Goal: Information Seeking & Learning: Learn about a topic

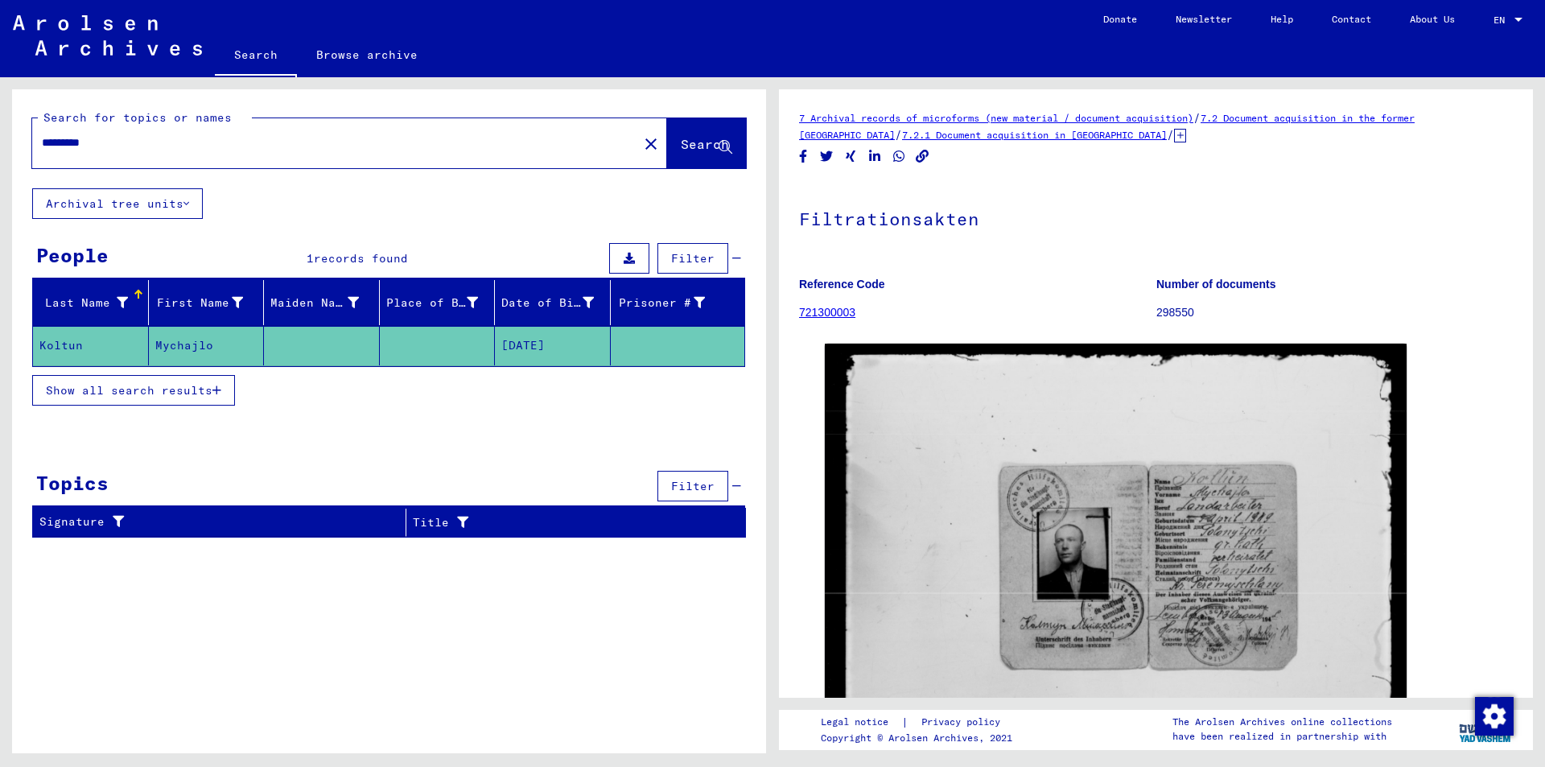
click at [216, 389] on icon "button" at bounding box center [216, 390] width 9 height 11
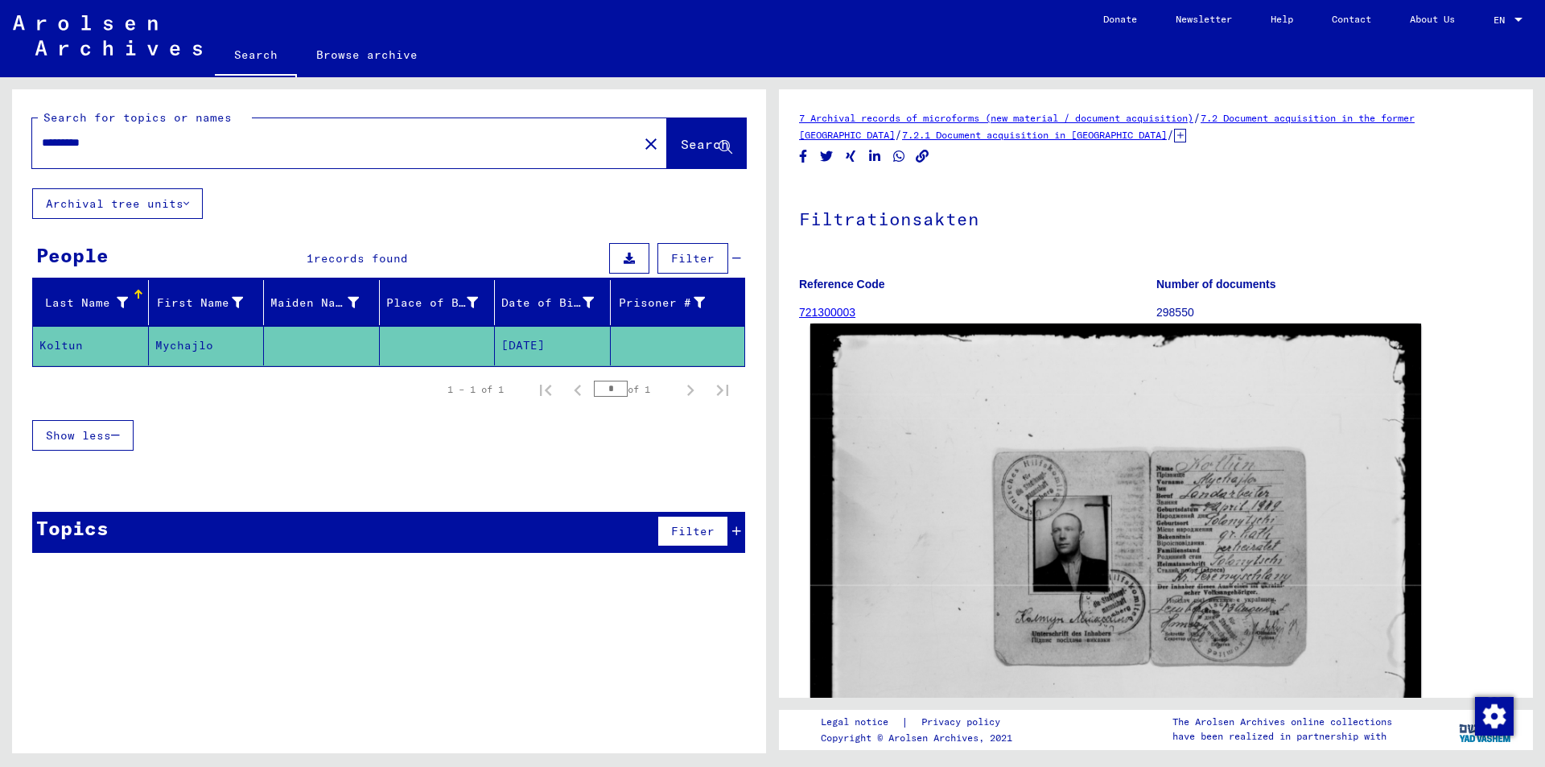
click at [1172, 564] on img at bounding box center [1115, 737] width 611 height 829
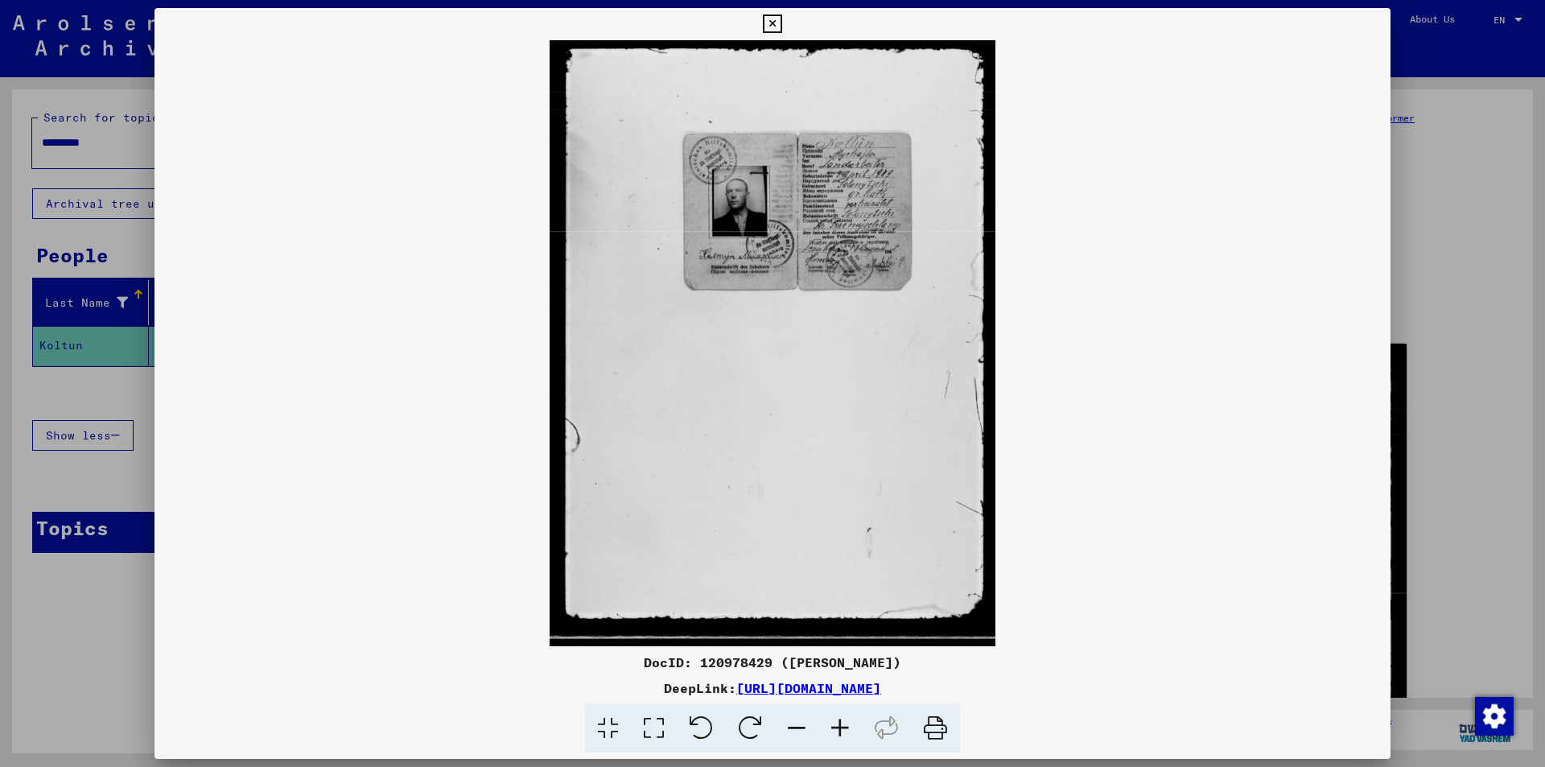
click at [839, 727] on icon at bounding box center [839, 728] width 43 height 49
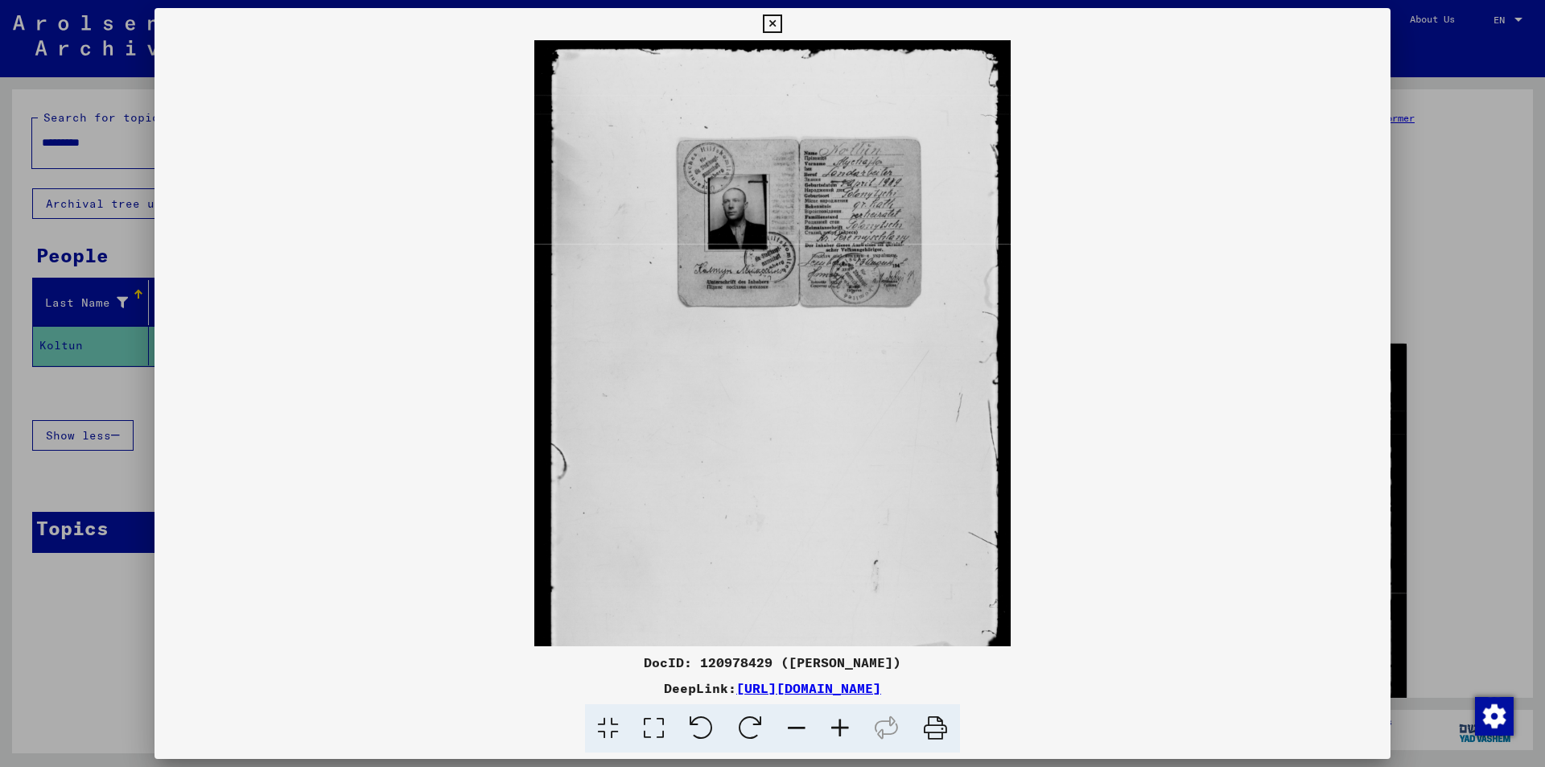
click at [839, 727] on icon at bounding box center [839, 728] width 43 height 49
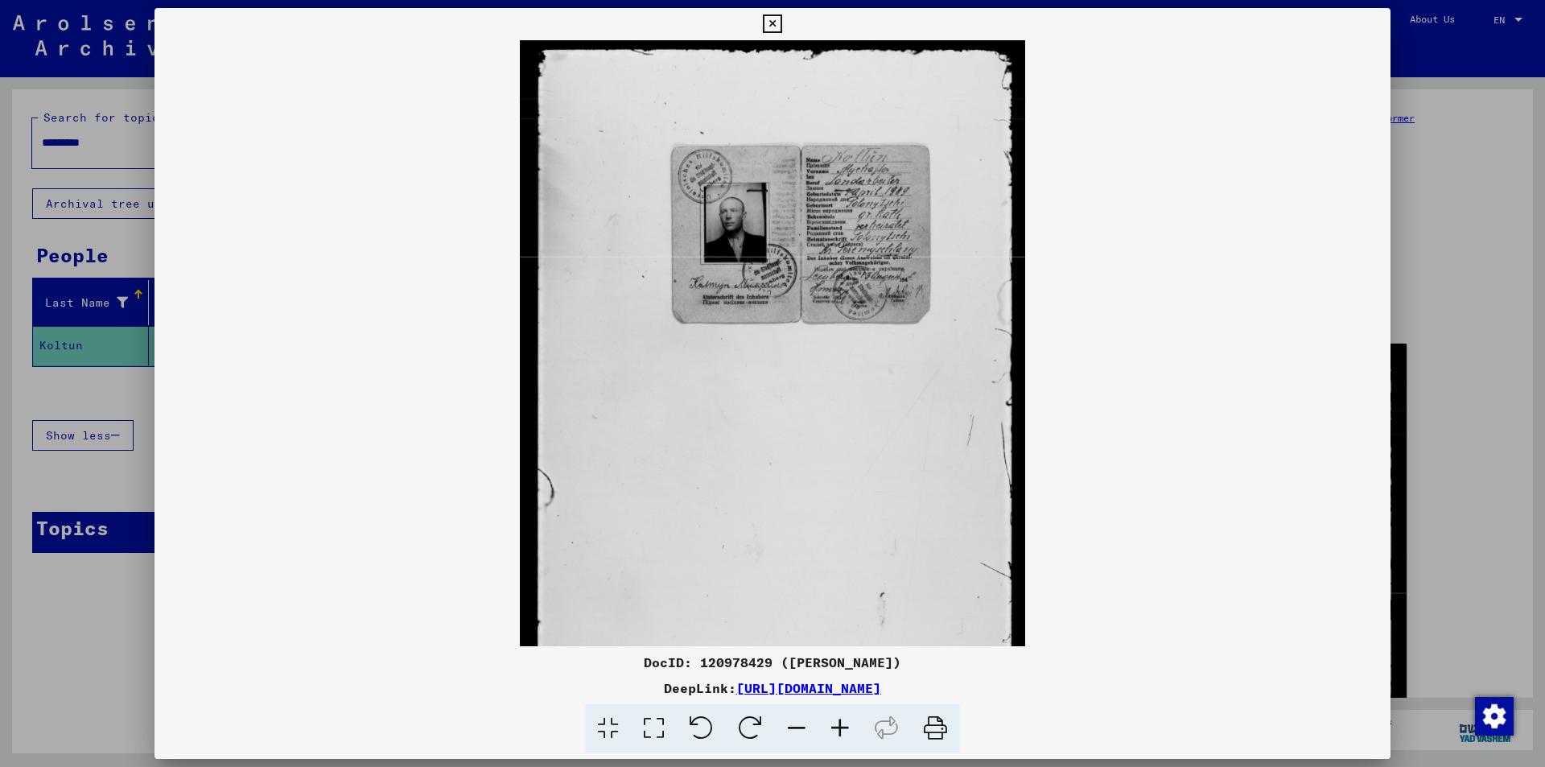
click at [839, 727] on icon at bounding box center [839, 728] width 43 height 49
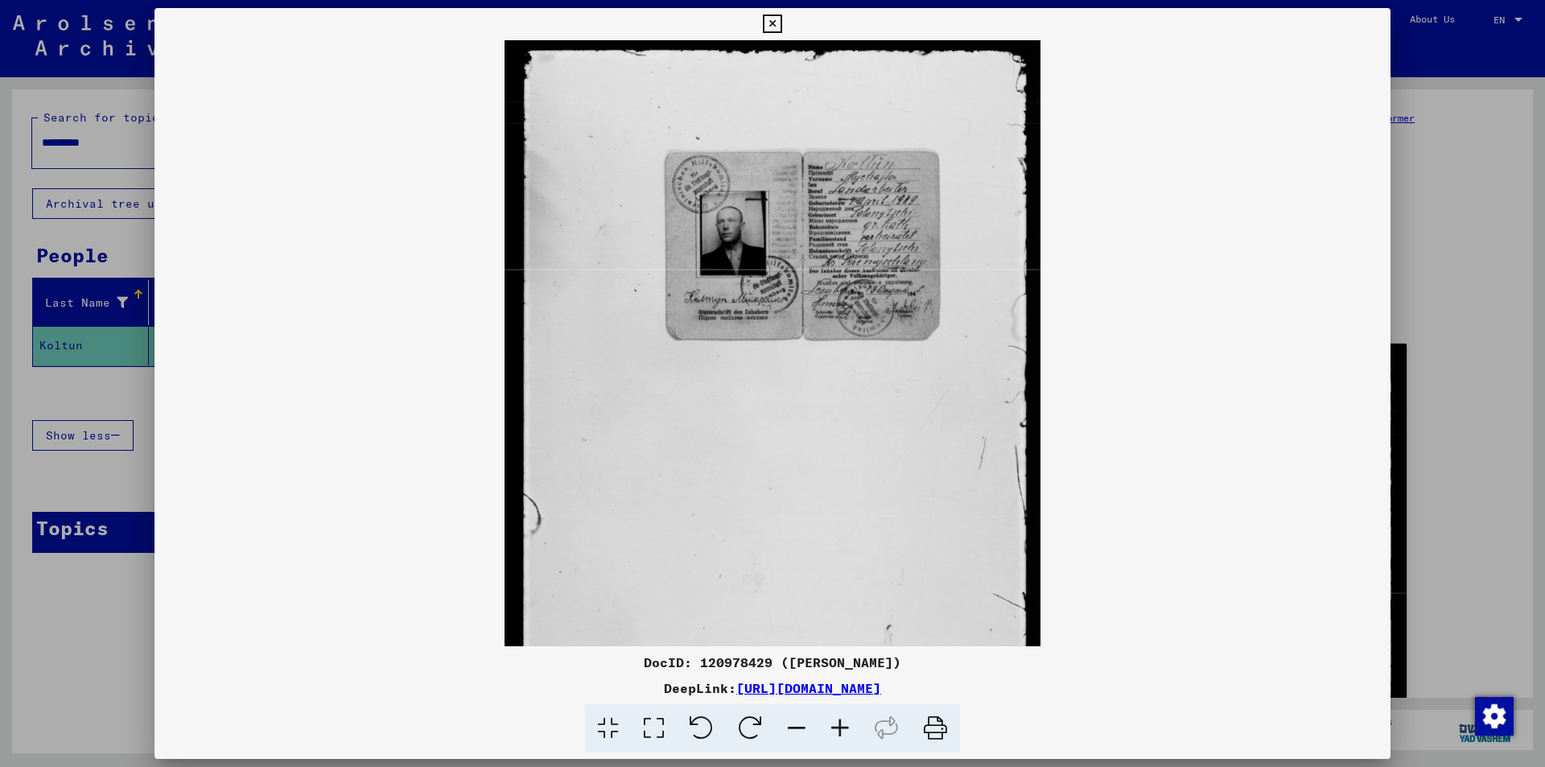
click at [839, 727] on icon at bounding box center [839, 728] width 43 height 49
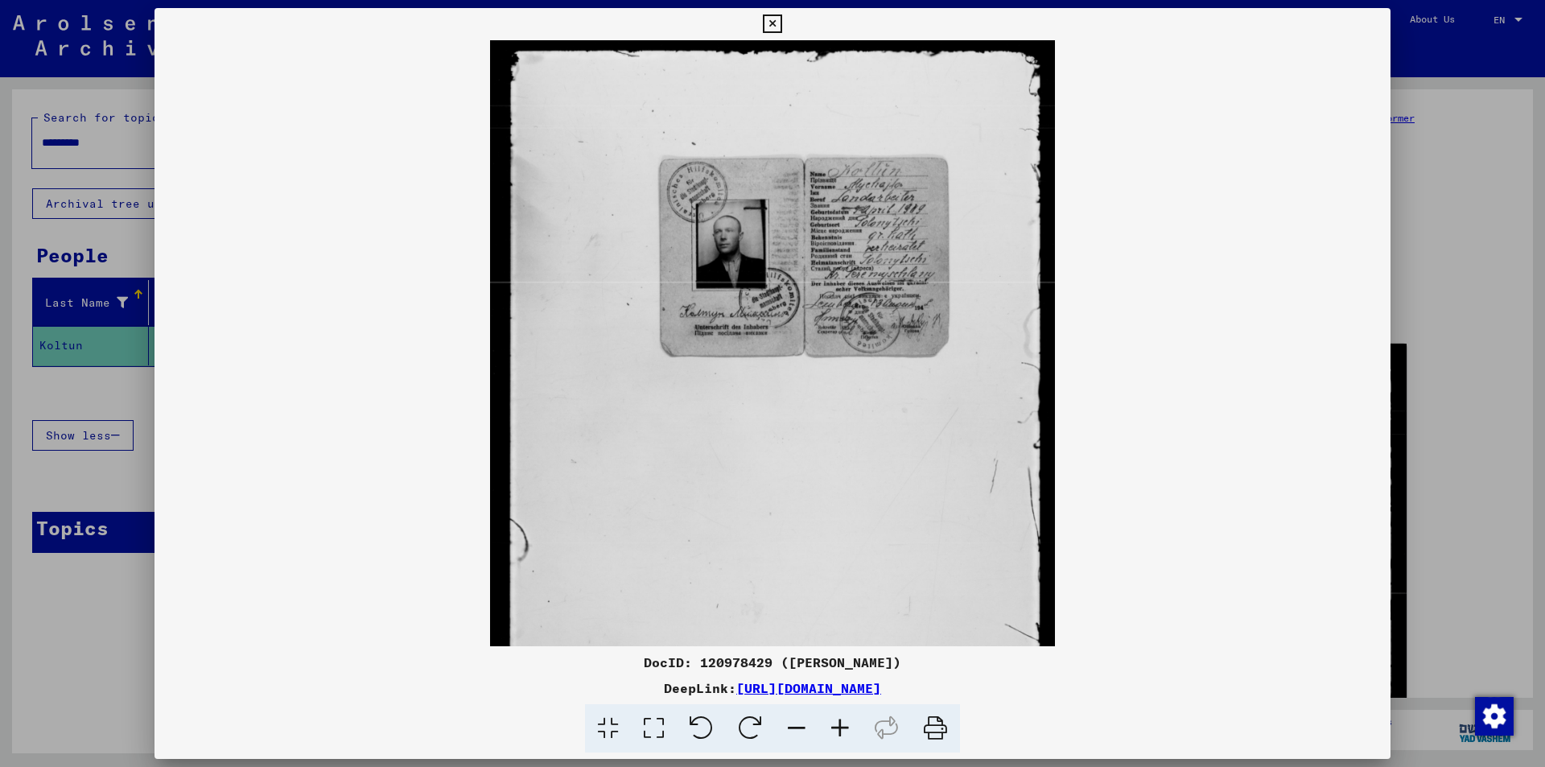
click at [839, 727] on icon at bounding box center [839, 728] width 43 height 49
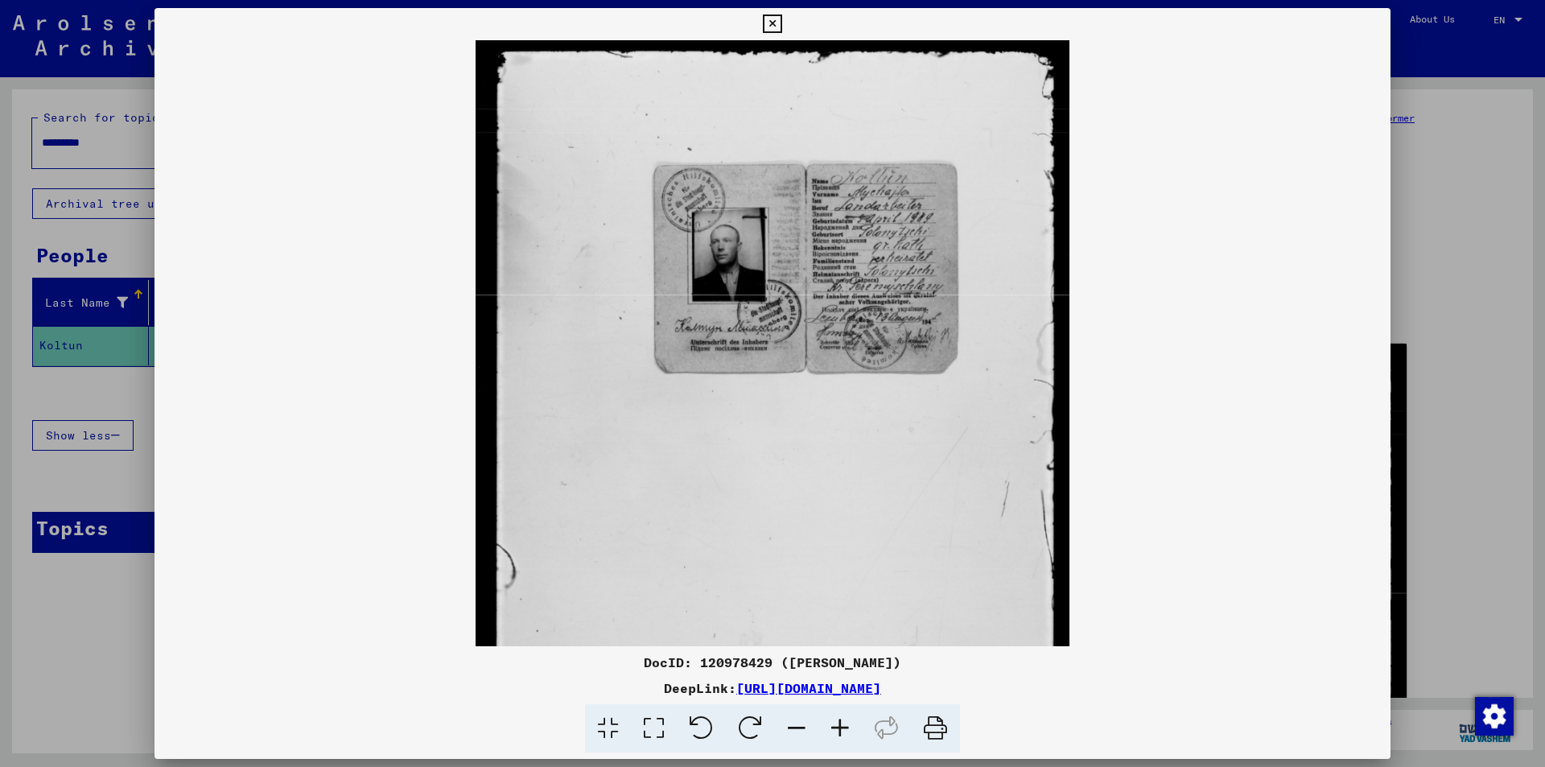
click at [839, 727] on icon at bounding box center [839, 728] width 43 height 49
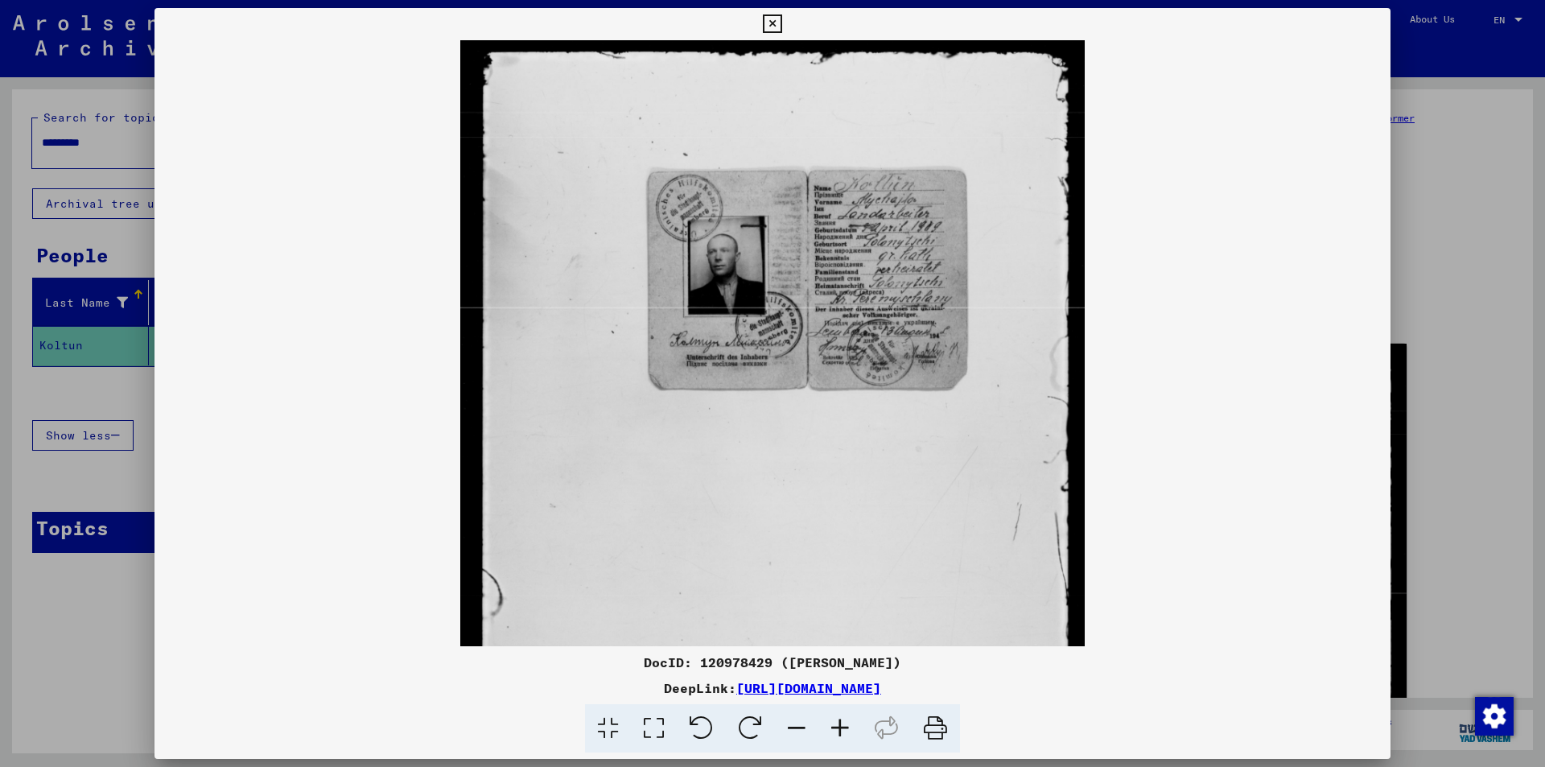
click at [839, 727] on icon at bounding box center [839, 728] width 43 height 49
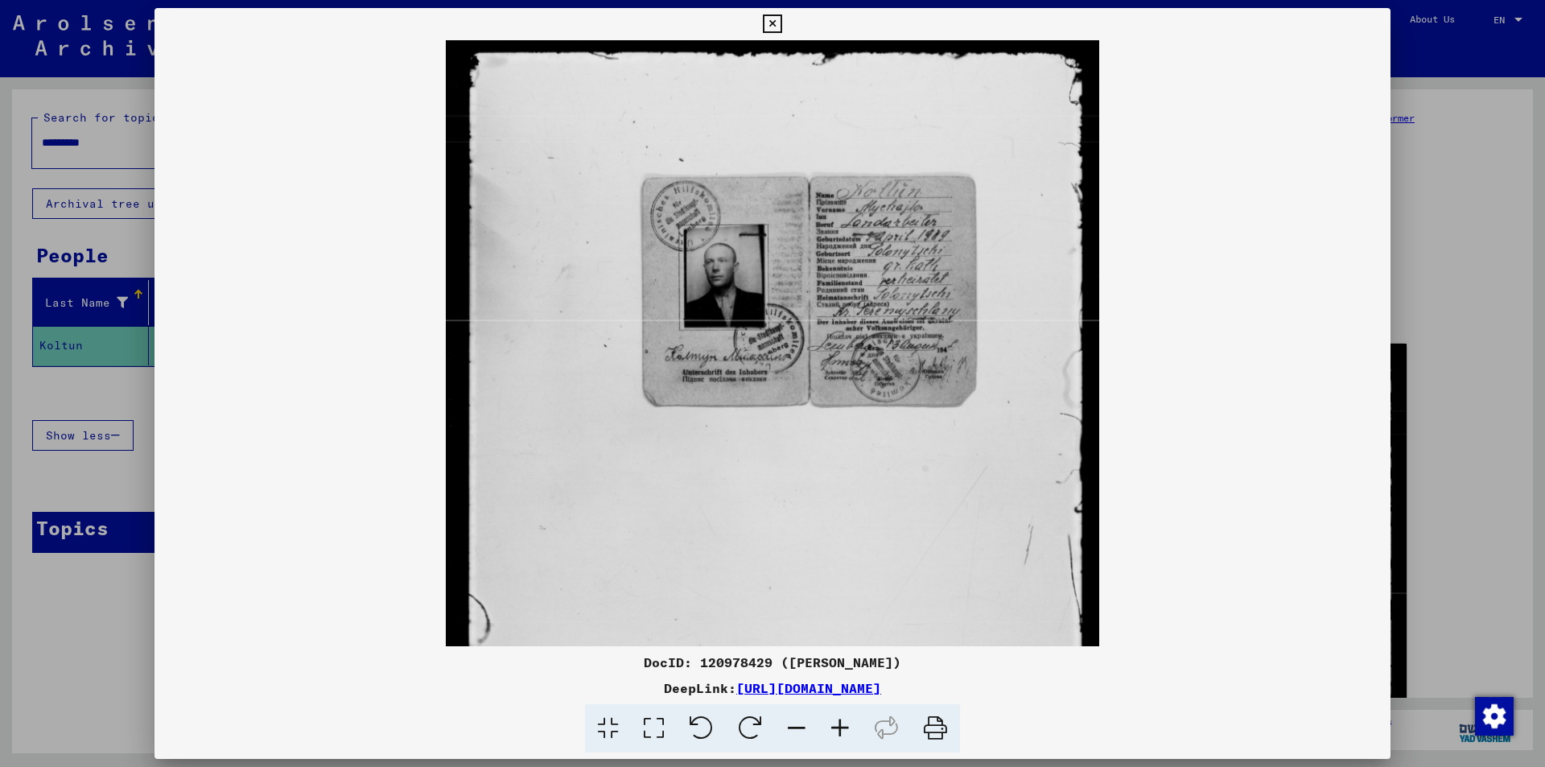
click at [839, 727] on icon at bounding box center [839, 728] width 43 height 49
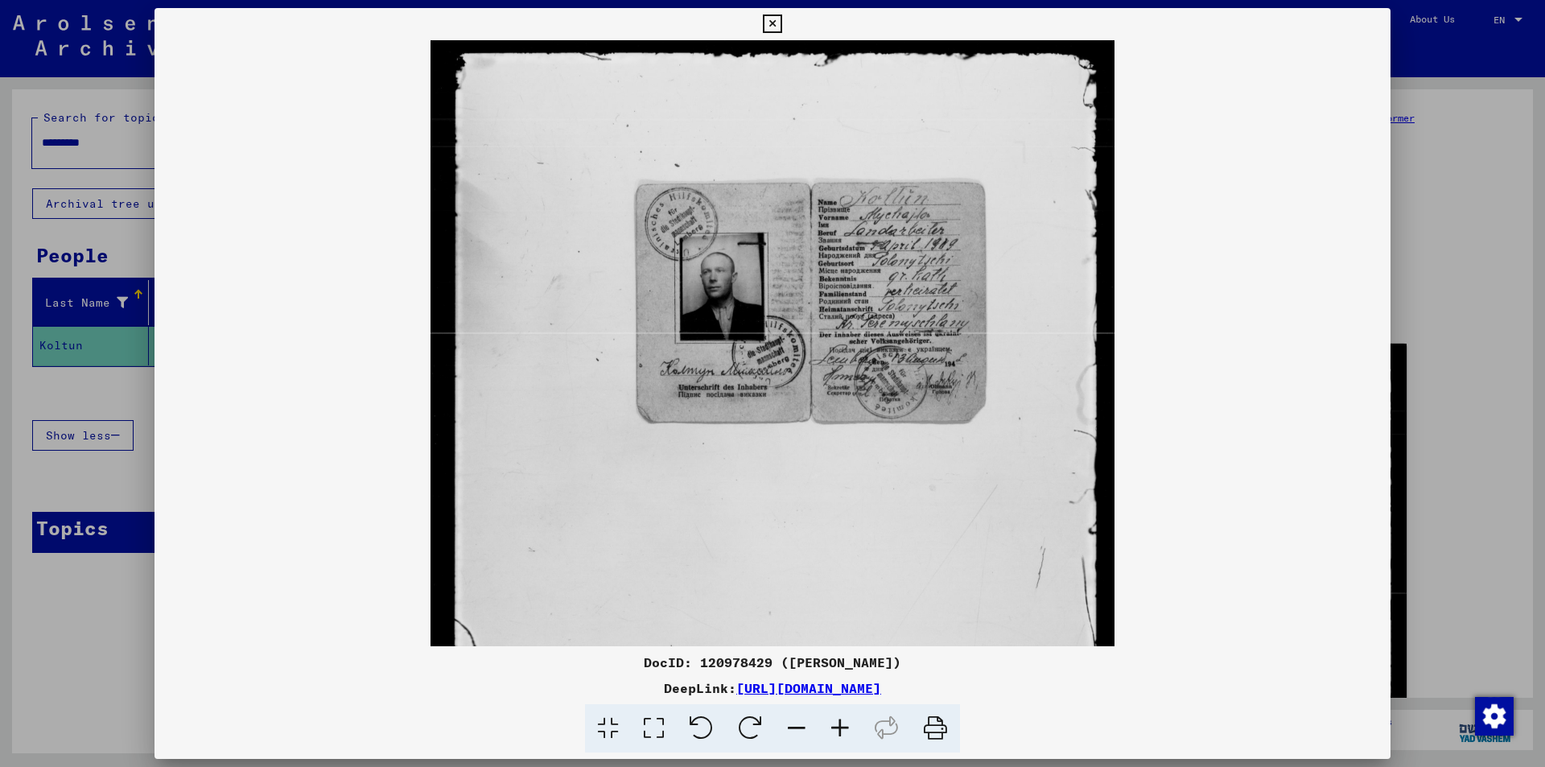
click at [839, 727] on icon at bounding box center [839, 728] width 43 height 49
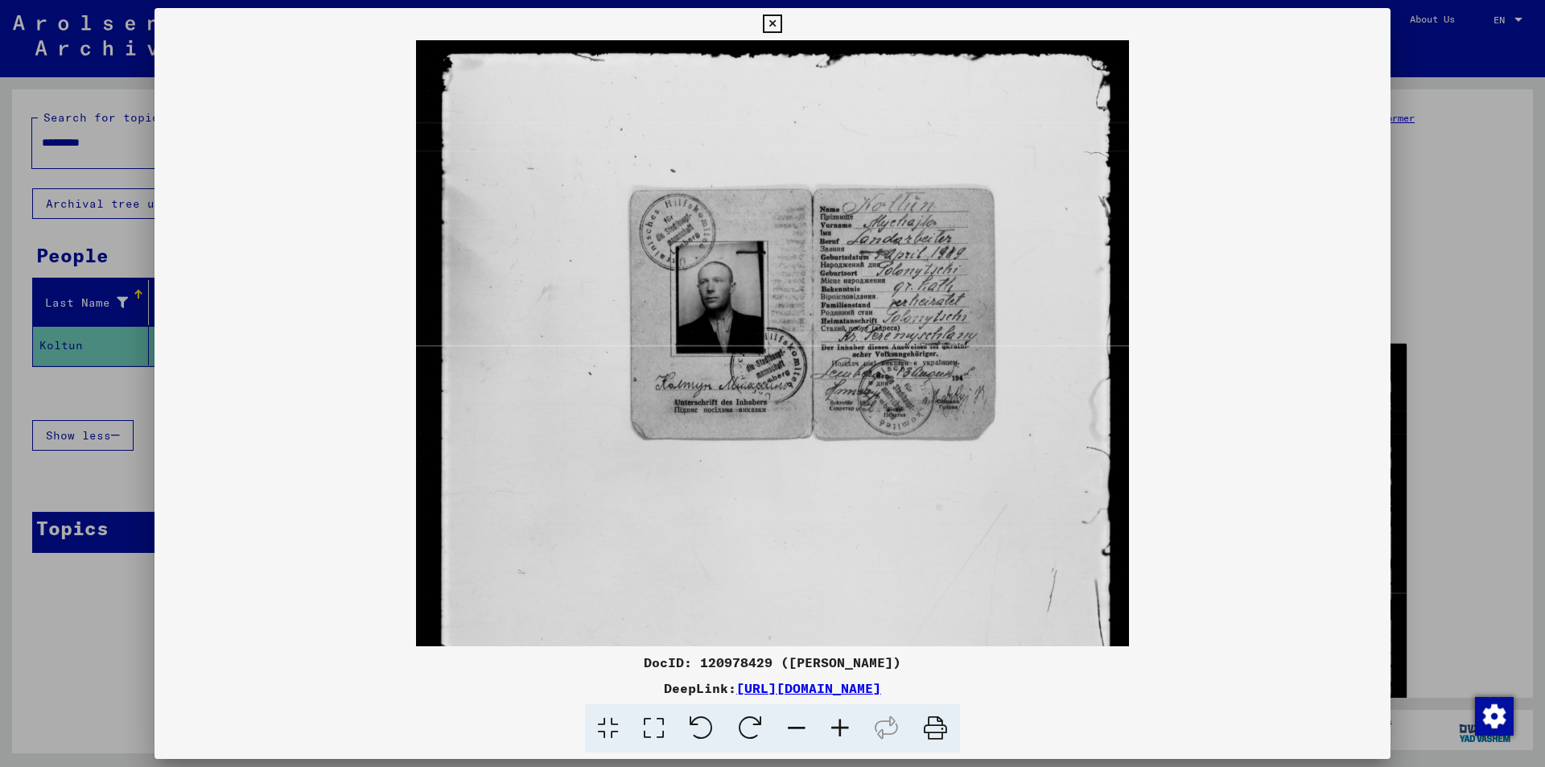
click at [839, 727] on icon at bounding box center [839, 728] width 43 height 49
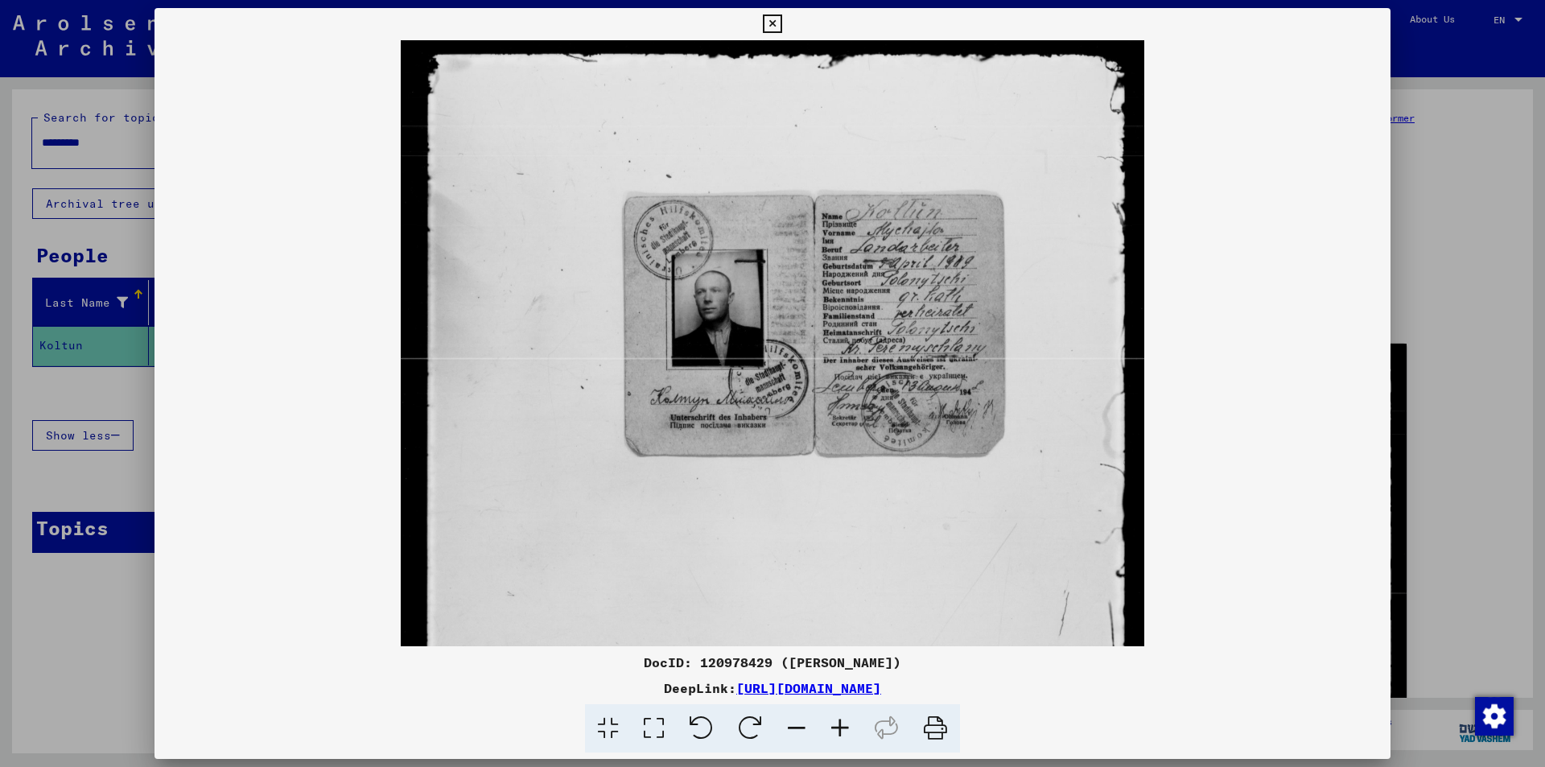
click at [839, 727] on icon at bounding box center [839, 728] width 43 height 49
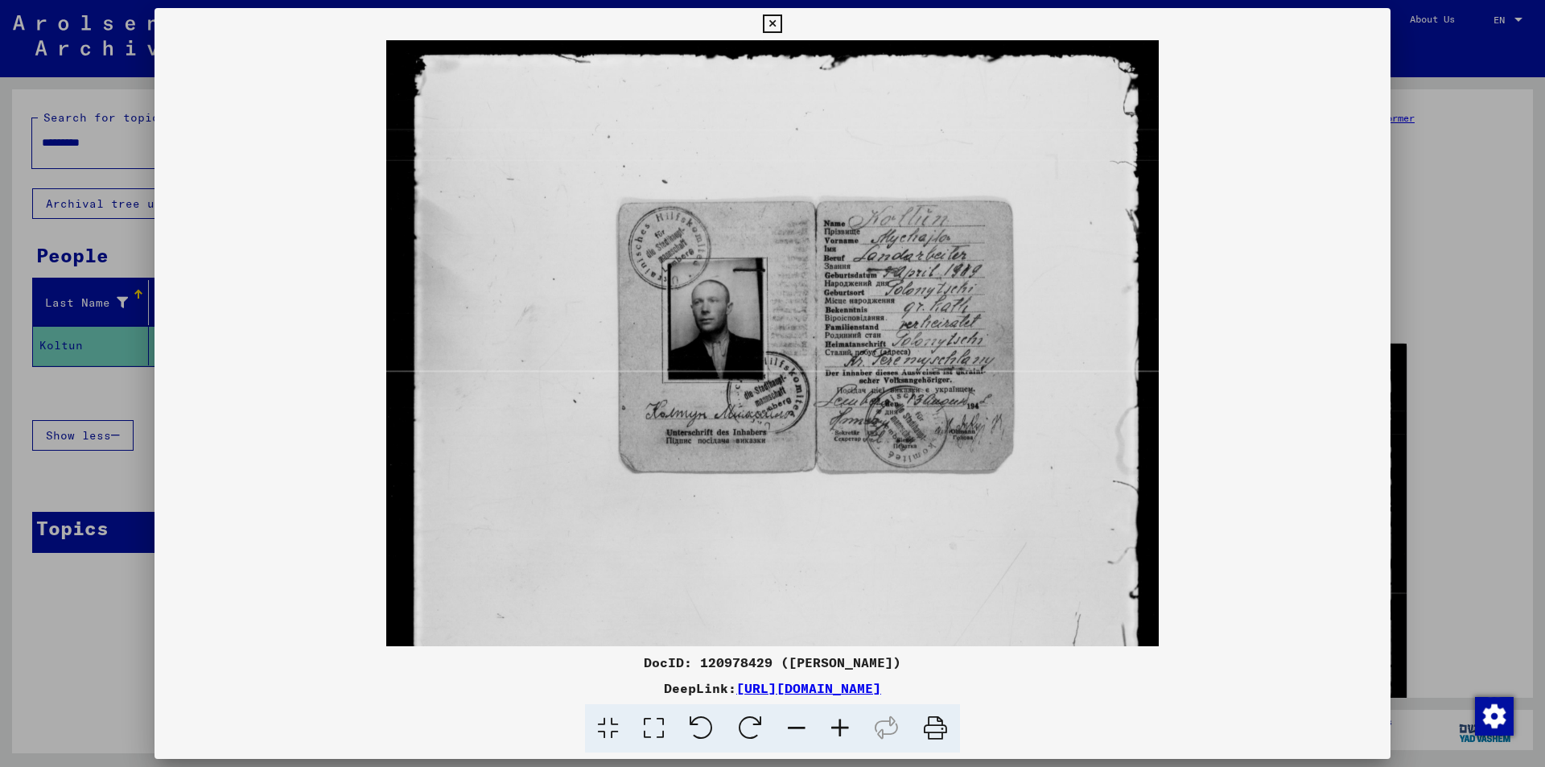
click at [839, 727] on icon at bounding box center [839, 728] width 43 height 49
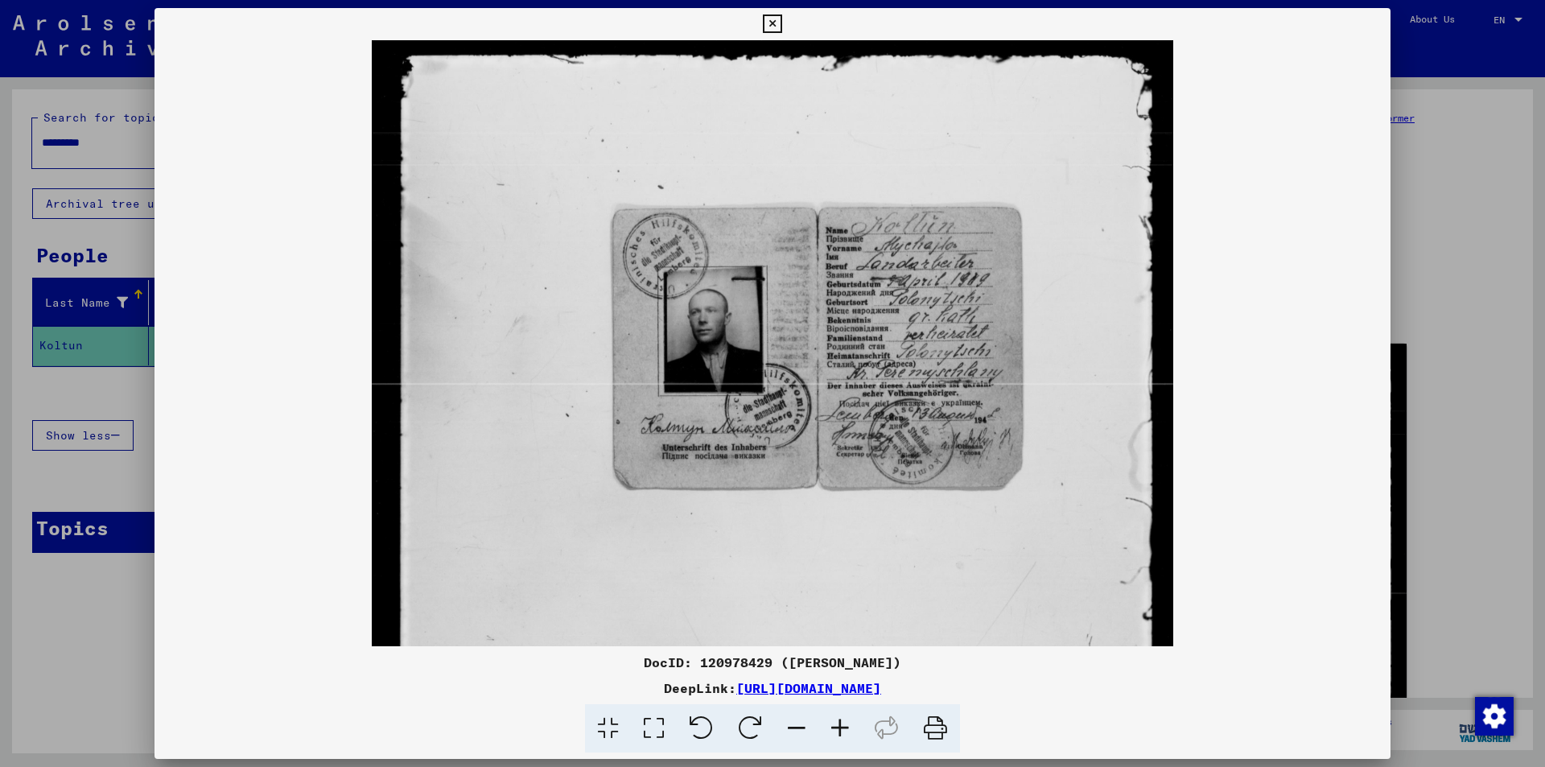
click at [839, 727] on icon at bounding box center [839, 728] width 43 height 49
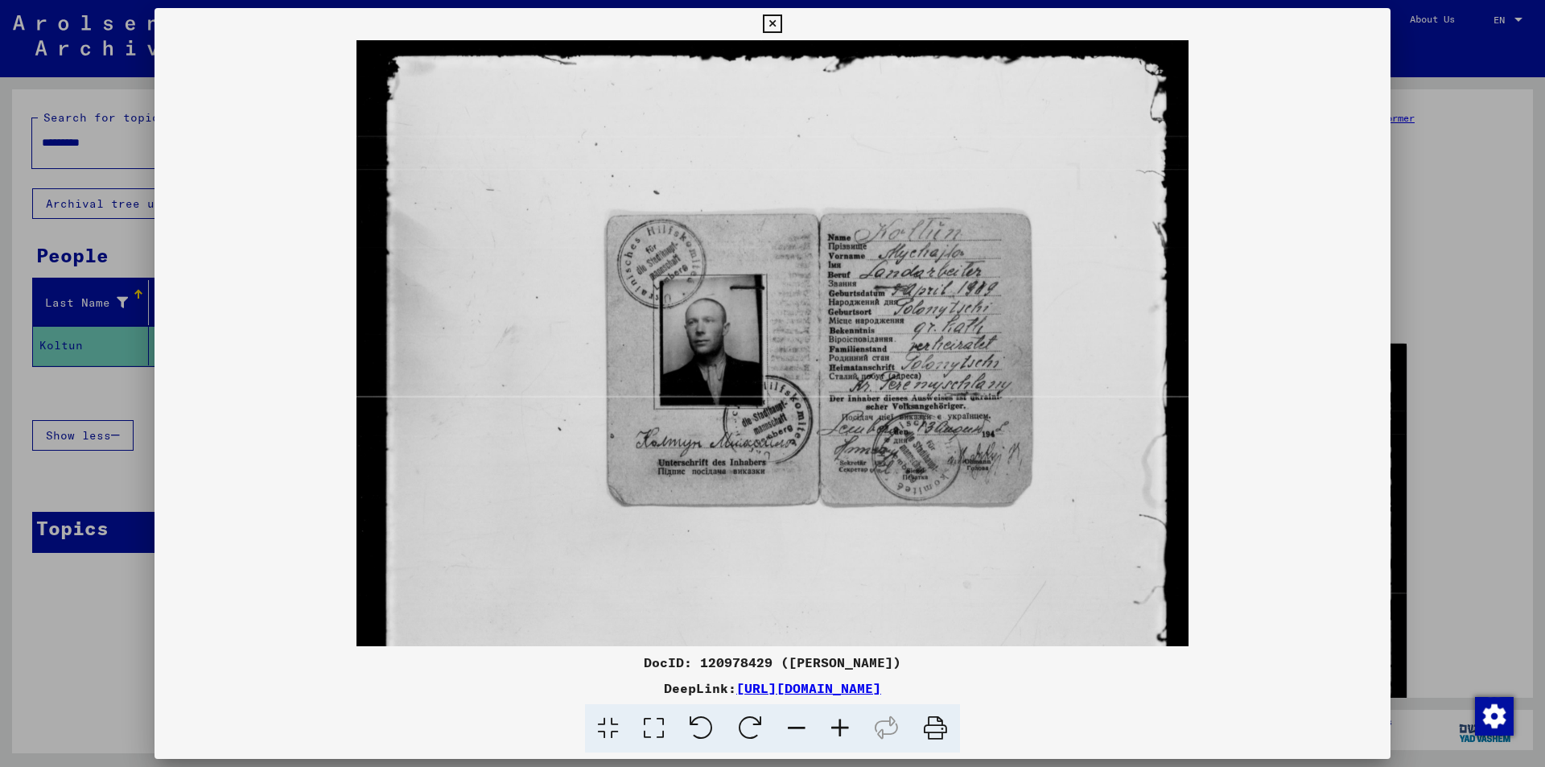
click at [839, 727] on icon at bounding box center [839, 728] width 43 height 49
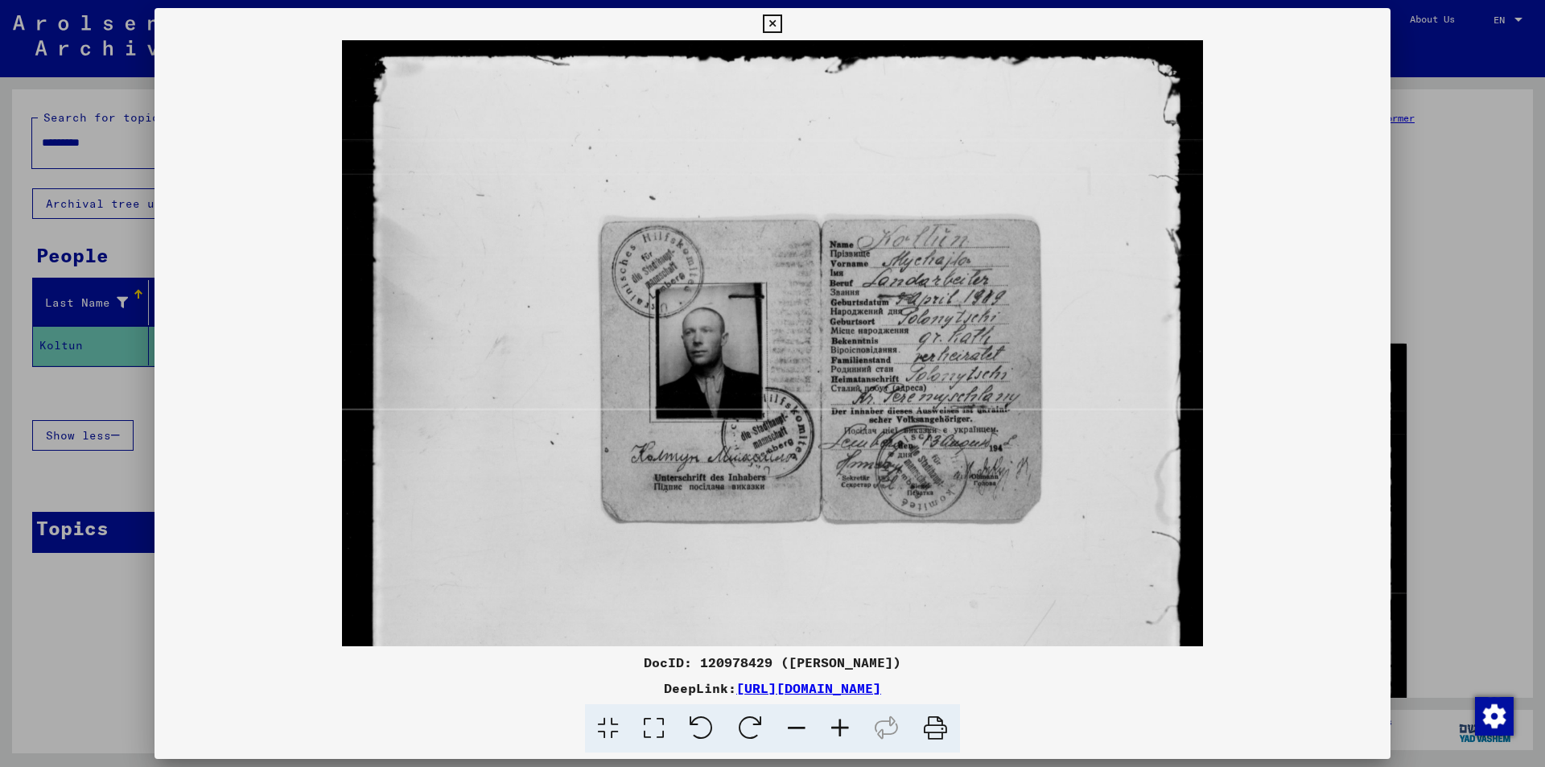
click at [839, 727] on icon at bounding box center [839, 728] width 43 height 49
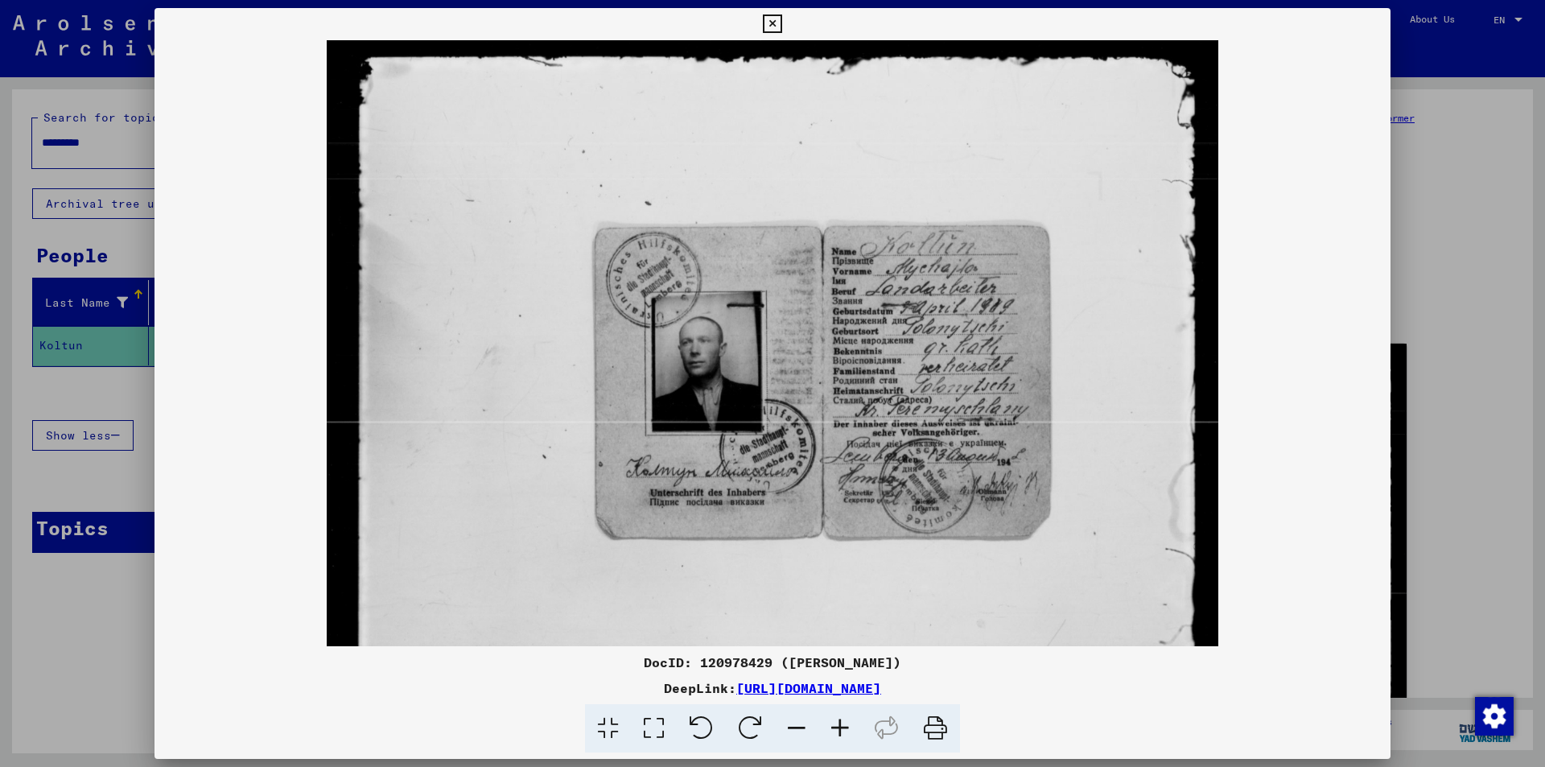
click at [839, 727] on icon at bounding box center [839, 728] width 43 height 49
click at [772, 20] on icon at bounding box center [772, 23] width 19 height 19
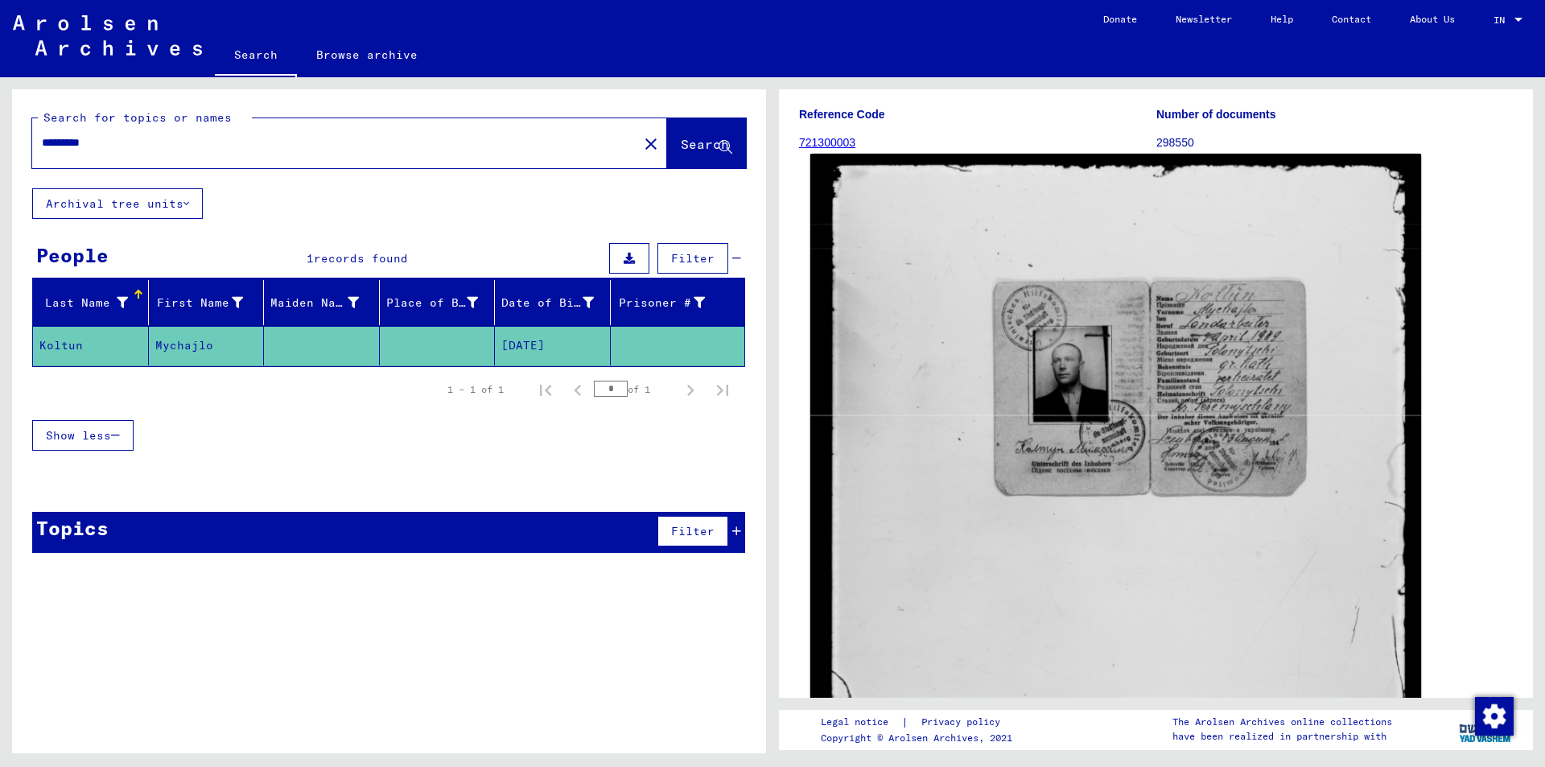
scroll to position [161, 0]
